Goal: Understand process/instructions: Learn how to perform a task or action

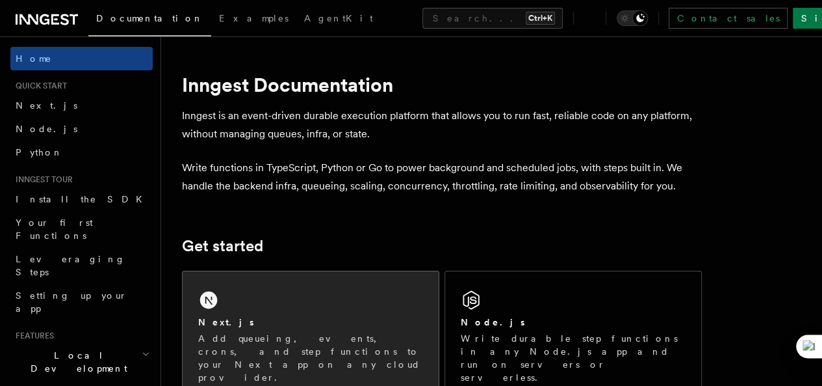
click at [321, 329] on div "Next.js" at bounding box center [310, 322] width 225 height 14
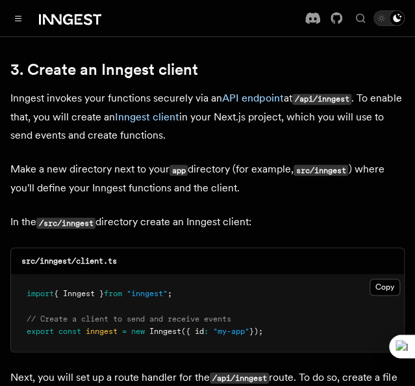
scroll to position [1522, 0]
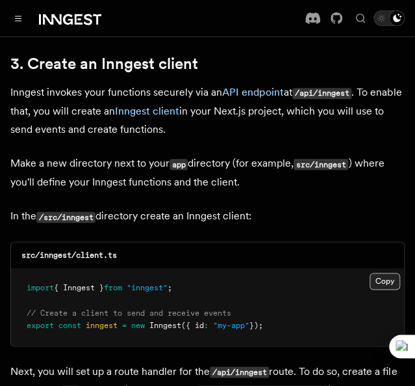
click at [376, 272] on button "Copy Copied" at bounding box center [385, 280] width 31 height 17
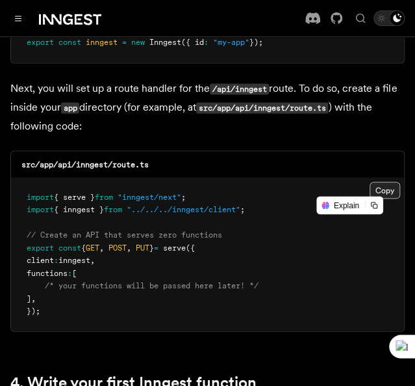
click at [388, 181] on button "Copy Copied" at bounding box center [385, 189] width 31 height 17
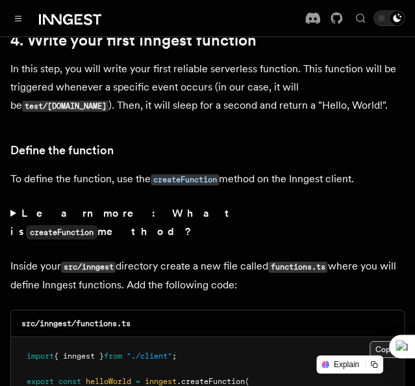
scroll to position [2300, 0]
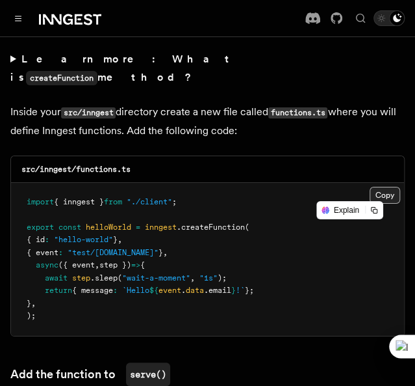
click at [385, 187] on button "Copy Copied" at bounding box center [385, 195] width 31 height 17
click at [391, 187] on button "Copy Copied" at bounding box center [385, 195] width 31 height 17
